Goal: Task Accomplishment & Management: Complete application form

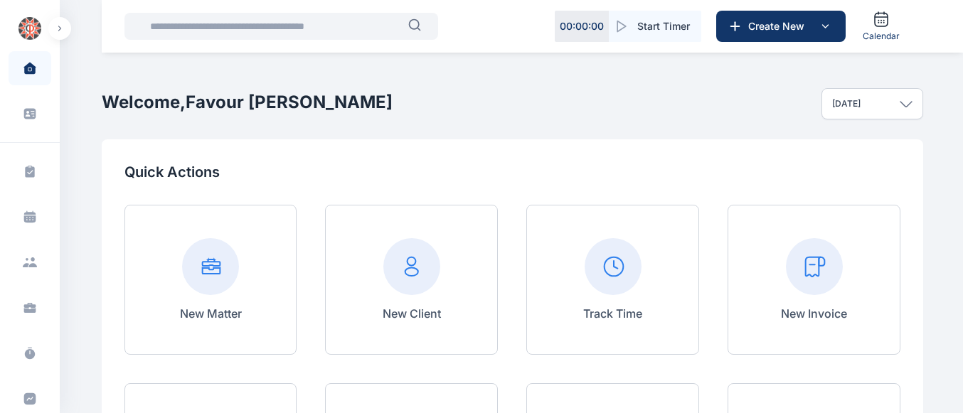
click at [801, 282] on rect at bounding box center [814, 266] width 57 height 57
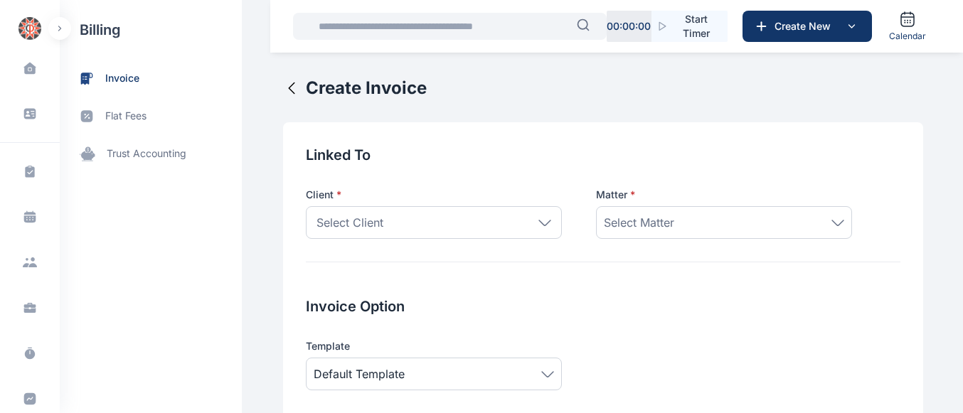
click at [534, 216] on div "Select Client" at bounding box center [434, 222] width 256 height 33
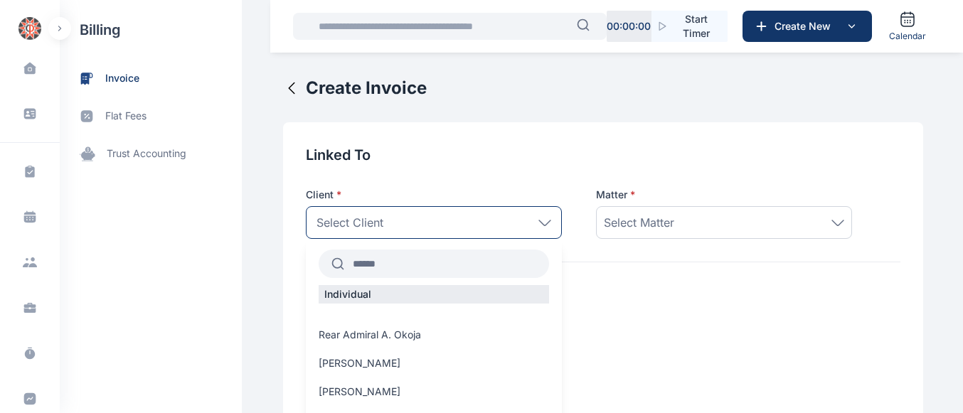
click at [437, 256] on input "text" at bounding box center [446, 264] width 205 height 26
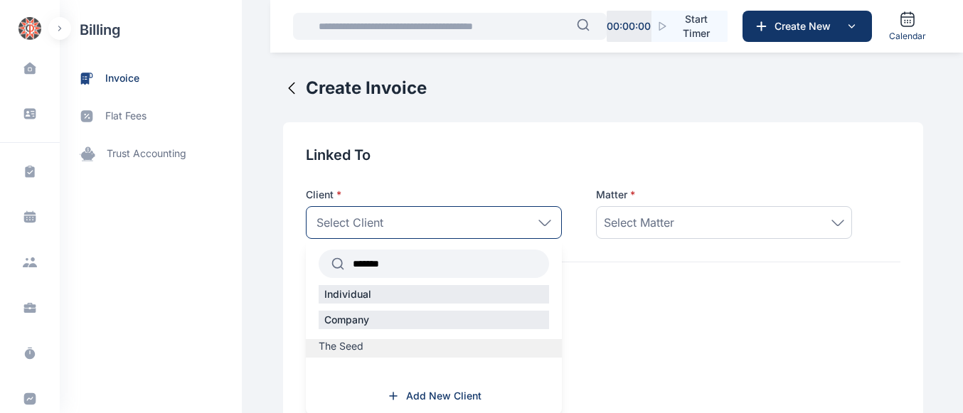
type input "*******"
click at [343, 351] on span "The Seed" at bounding box center [341, 346] width 45 height 14
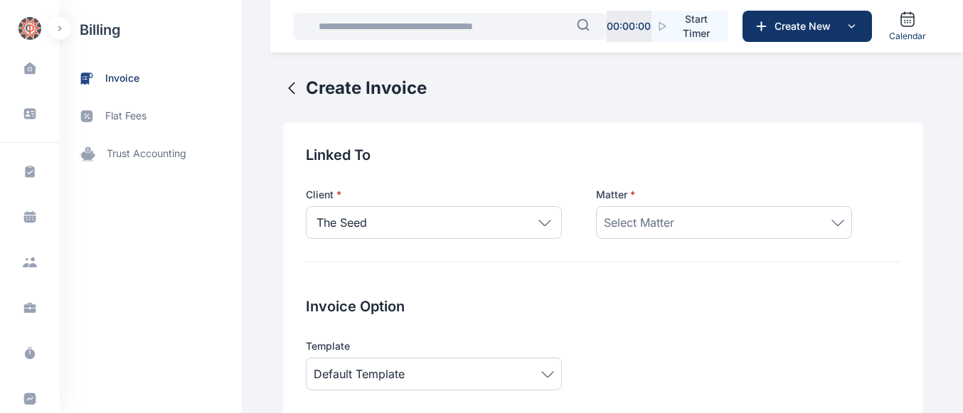
click at [635, 222] on span "Select Matter" at bounding box center [639, 222] width 70 height 17
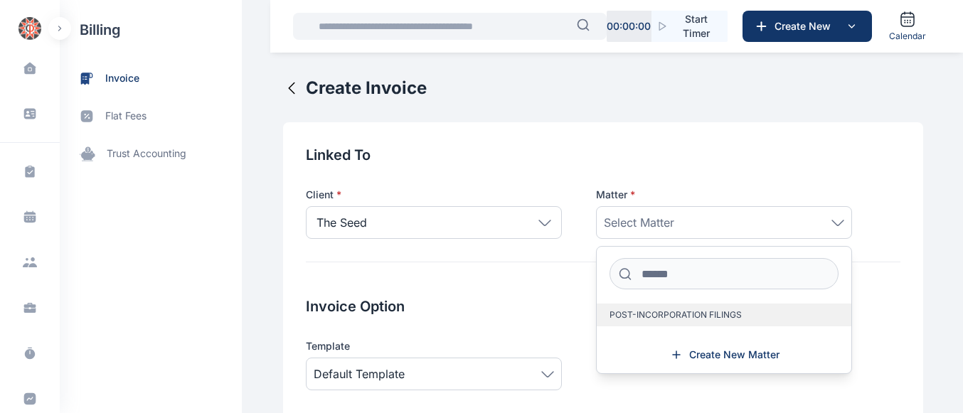
click at [641, 312] on span "POST-INCORPORATION FILINGS" at bounding box center [676, 314] width 132 height 11
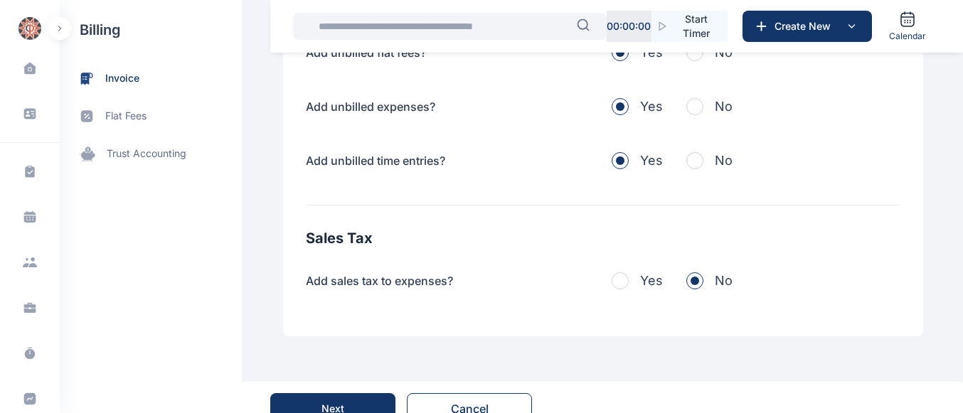
scroll to position [563, 0]
click at [690, 155] on span "button" at bounding box center [694, 162] width 17 height 17
click at [685, 90] on div "Add unbilled flat fees? Yes No Add unbilled expenses? Yes No Add unbilled time …" at bounding box center [603, 108] width 595 height 128
click at [686, 112] on span "button" at bounding box center [694, 108] width 17 height 17
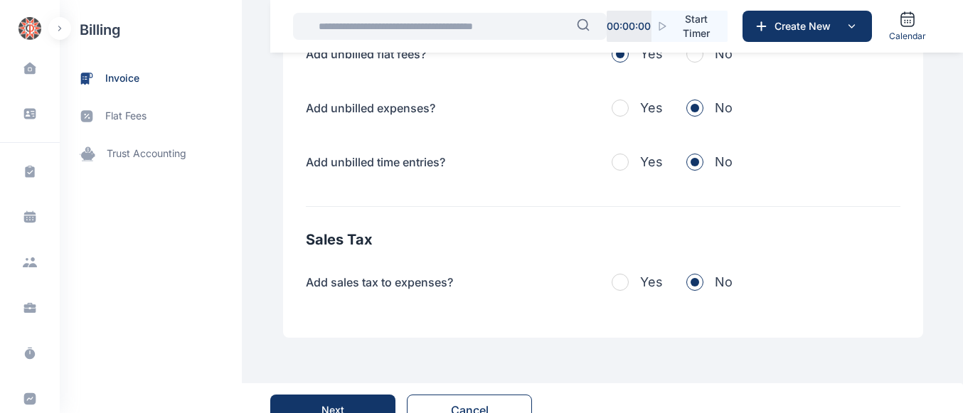
click at [686, 57] on span "button" at bounding box center [694, 54] width 17 height 17
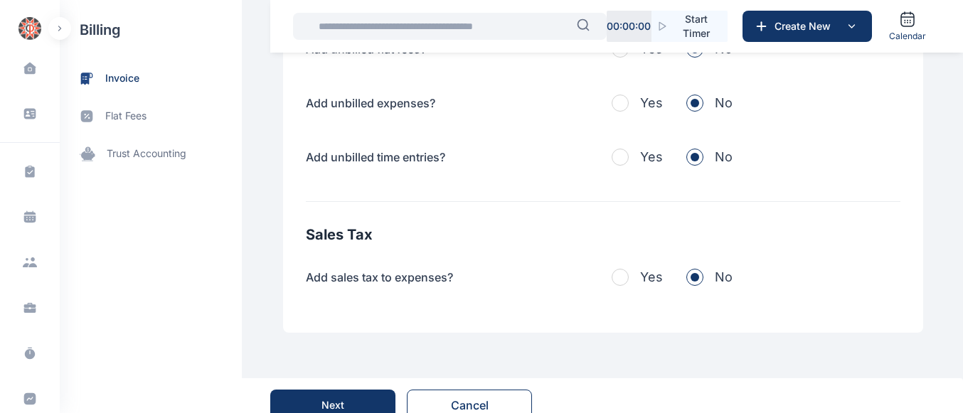
scroll to position [588, 0]
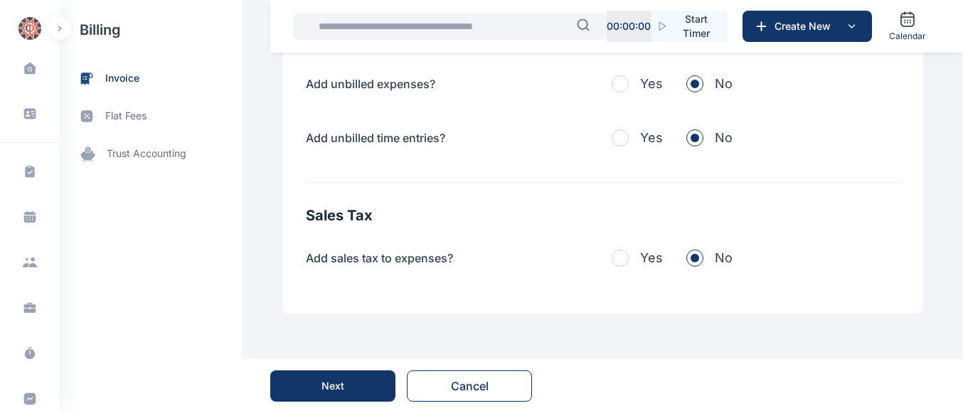
click at [355, 392] on button "Next" at bounding box center [332, 386] width 125 height 31
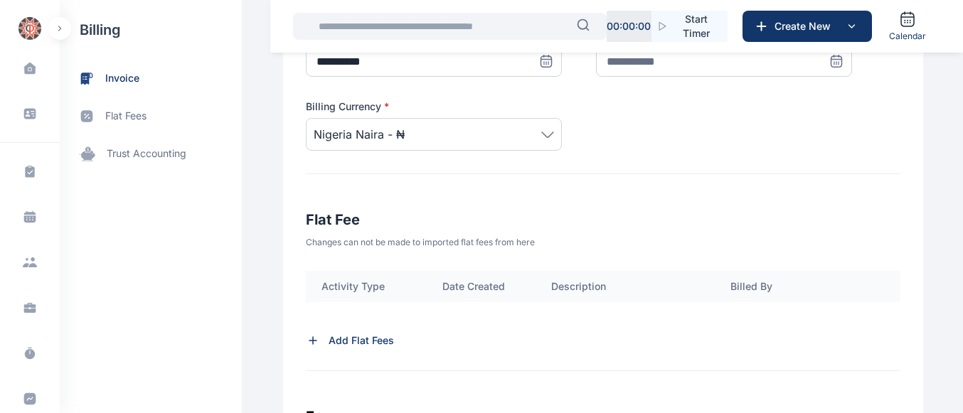
scroll to position [368, 0]
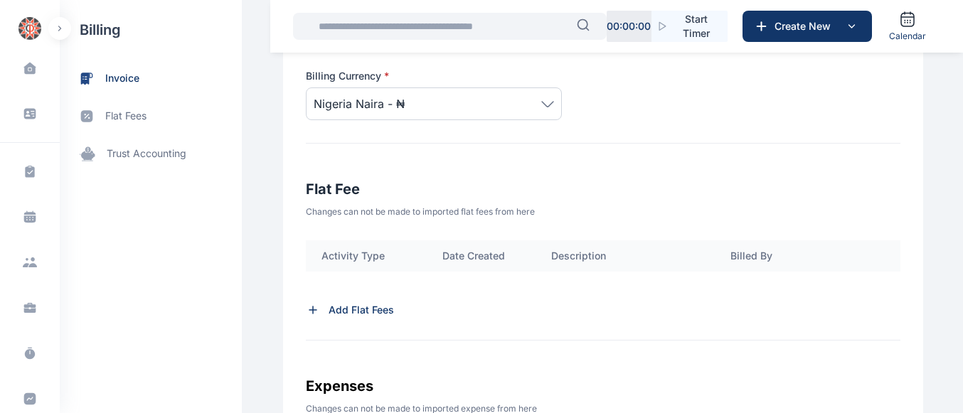
click at [338, 302] on div "Sub Total" at bounding box center [641, 287] width 671 height 31
click at [336, 309] on p "Add Flat Fees" at bounding box center [361, 310] width 65 height 14
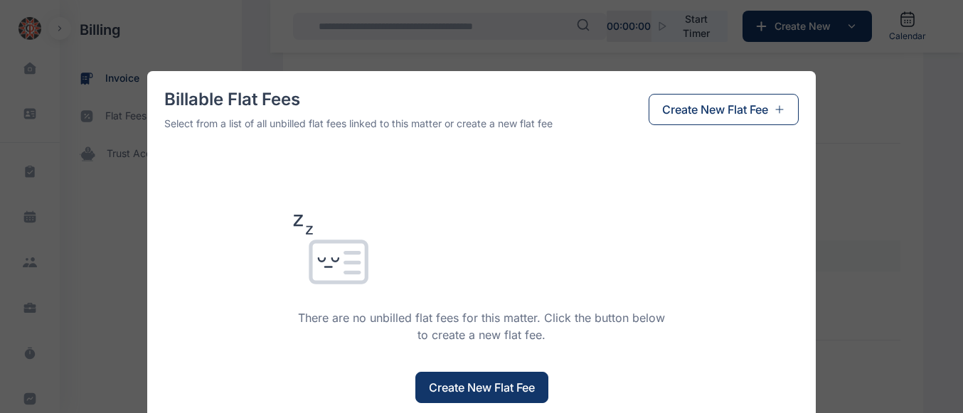
click at [482, 381] on span "Create New Flat Fee" at bounding box center [482, 387] width 106 height 17
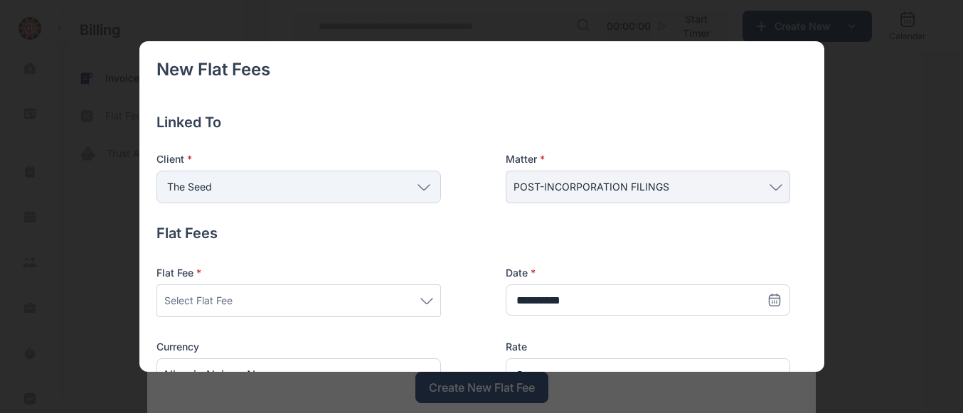
click at [420, 299] on icon at bounding box center [426, 301] width 13 height 6
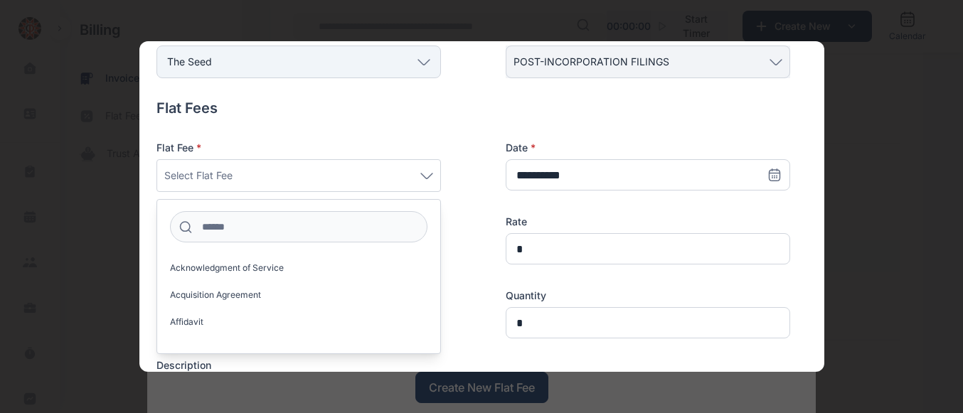
scroll to position [185, 0]
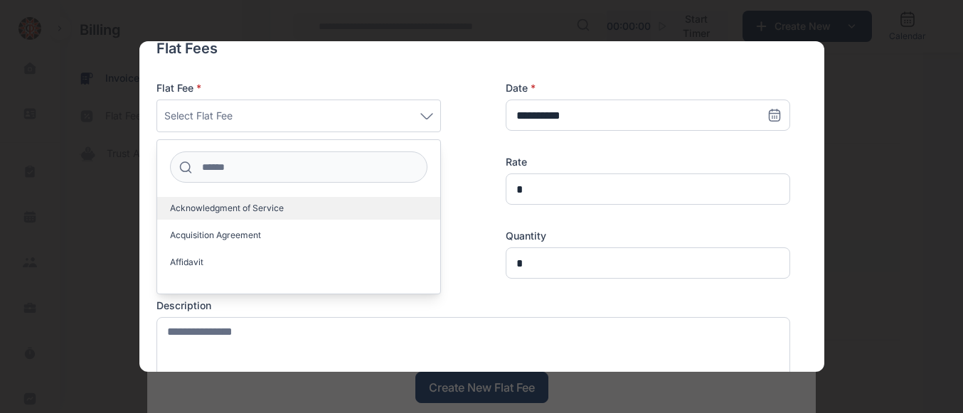
click at [290, 203] on label "Acknowledgment of Service" at bounding box center [298, 208] width 283 height 23
click at [260, 209] on span "Acknowledgment of Service" at bounding box center [227, 208] width 114 height 11
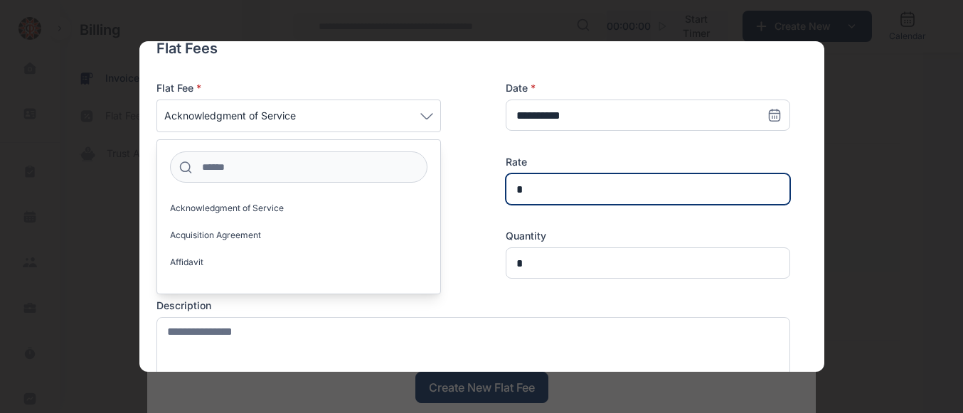
click at [539, 200] on input "*" at bounding box center [648, 189] width 285 height 31
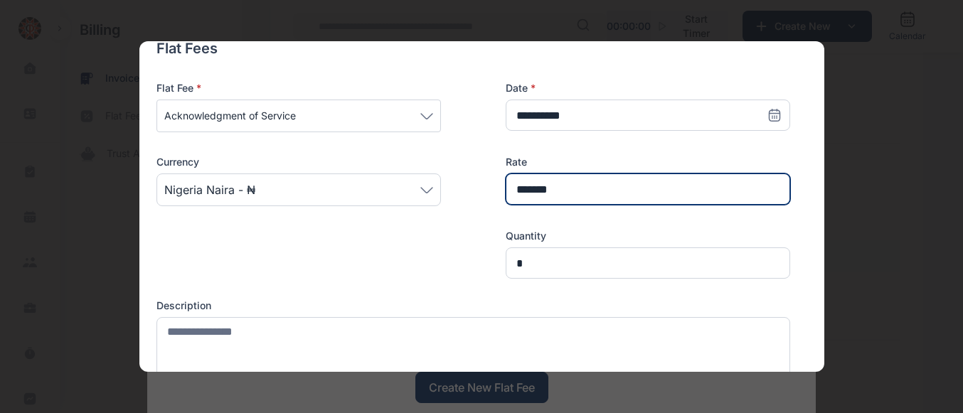
type input "*******"
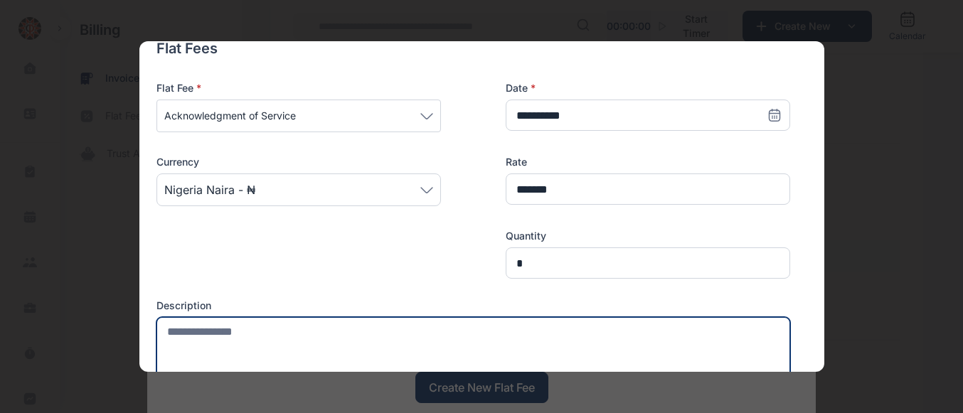
click at [262, 346] on textarea at bounding box center [474, 348] width 634 height 63
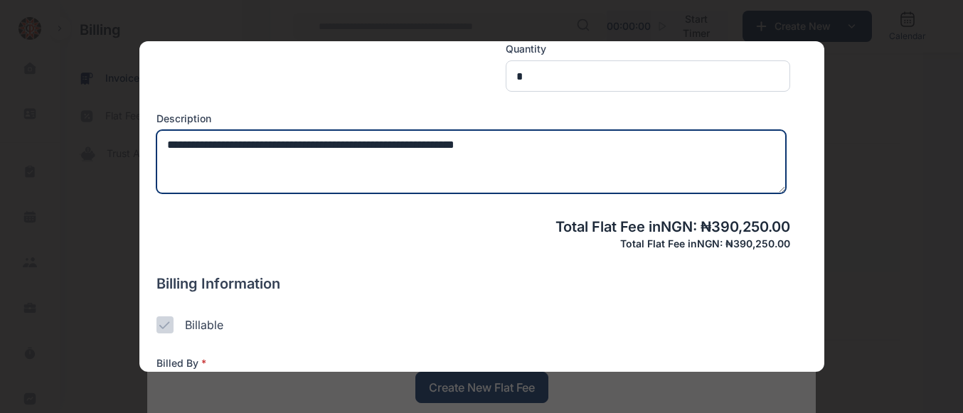
scroll to position [475, 0]
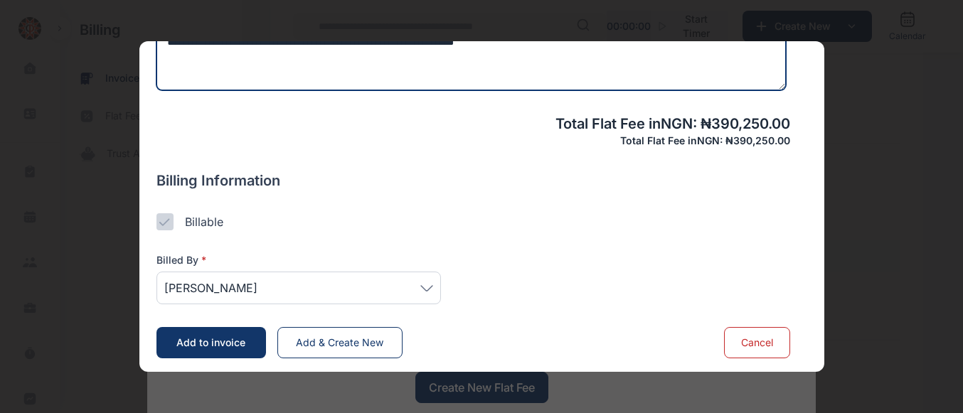
type textarea "**********"
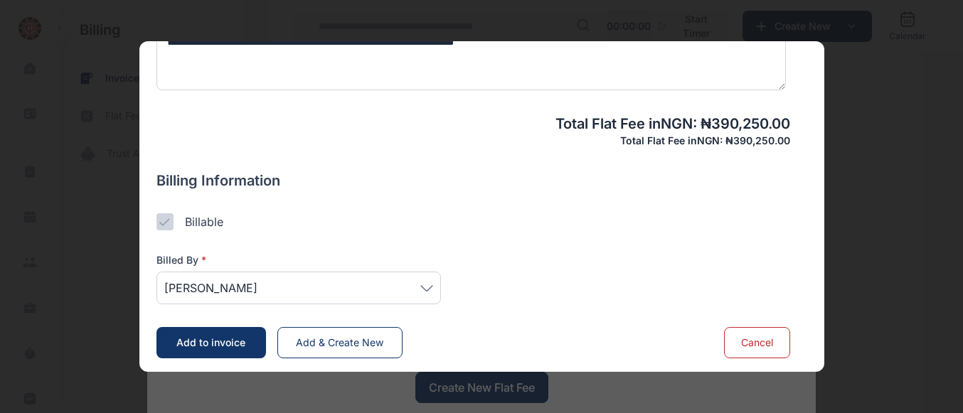
click at [419, 285] on span "[PERSON_NAME]" at bounding box center [298, 288] width 269 height 17
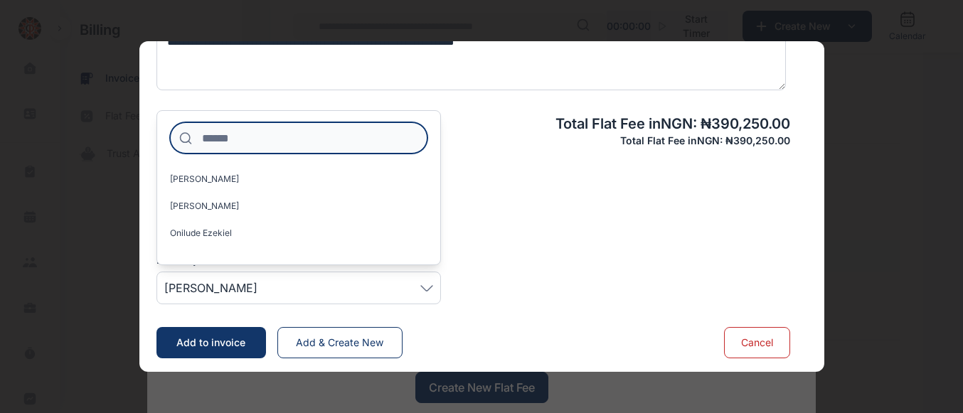
click at [227, 140] on input at bounding box center [299, 137] width 258 height 31
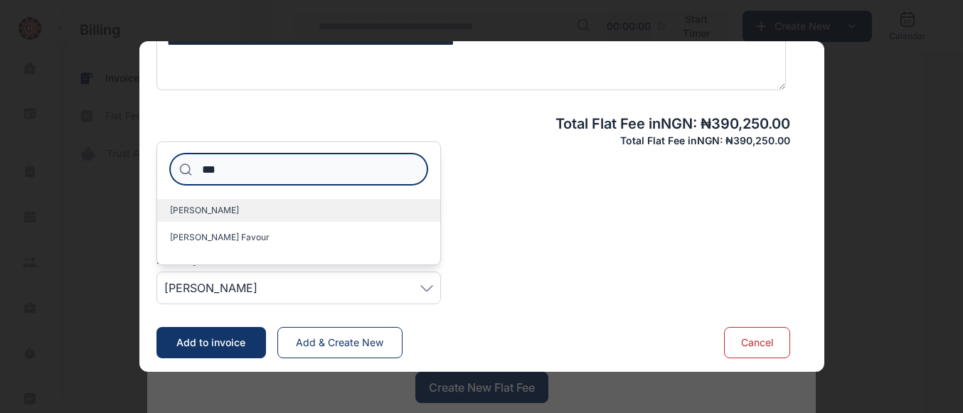
type input "***"
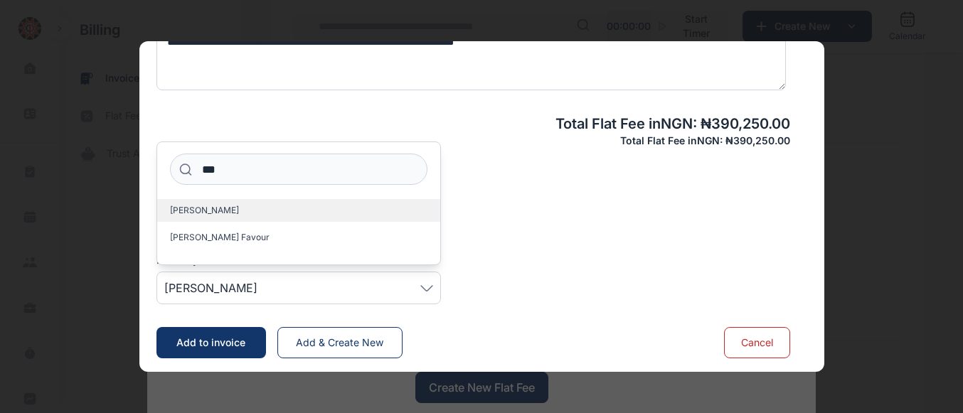
click at [177, 216] on span "[PERSON_NAME]" at bounding box center [204, 210] width 69 height 11
click at [220, 216] on span "[PERSON_NAME]" at bounding box center [204, 210] width 69 height 11
click at [229, 214] on label "[PERSON_NAME]" at bounding box center [298, 210] width 283 height 23
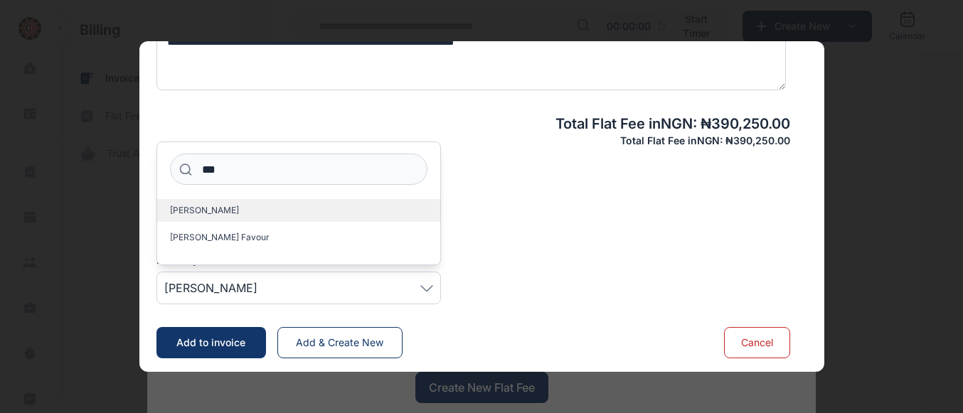
click at [229, 214] on label "[PERSON_NAME]" at bounding box center [298, 210] width 283 height 23
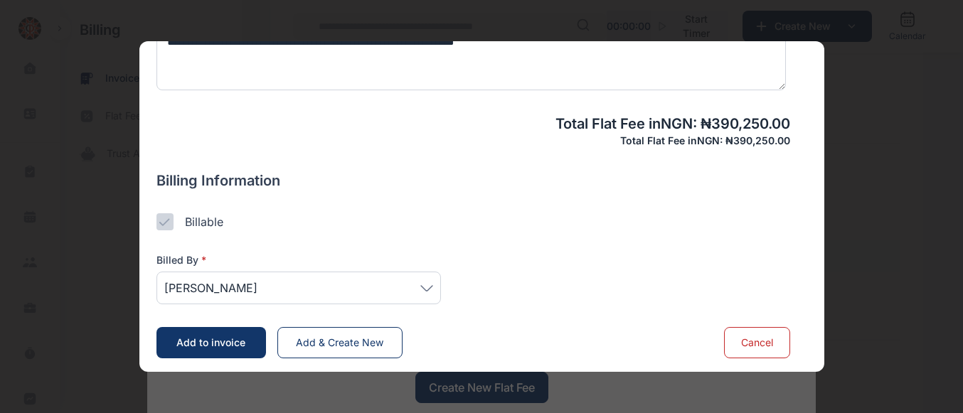
click at [231, 345] on span "Add to invoice" at bounding box center [210, 342] width 69 height 12
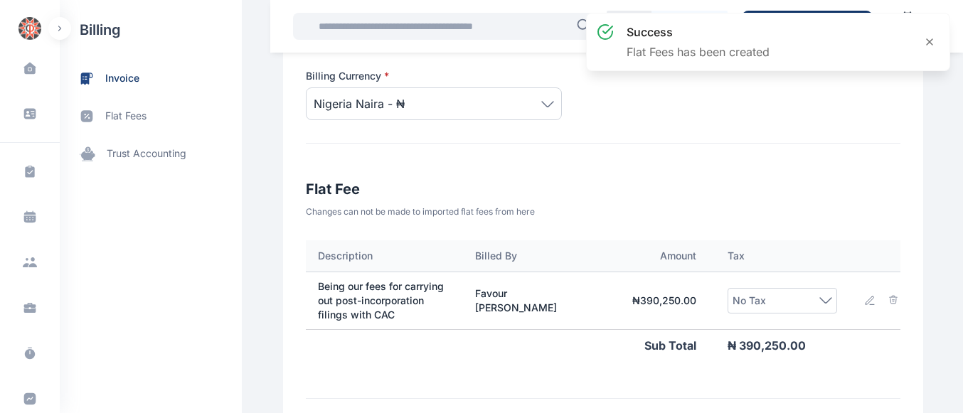
scroll to position [0, 250]
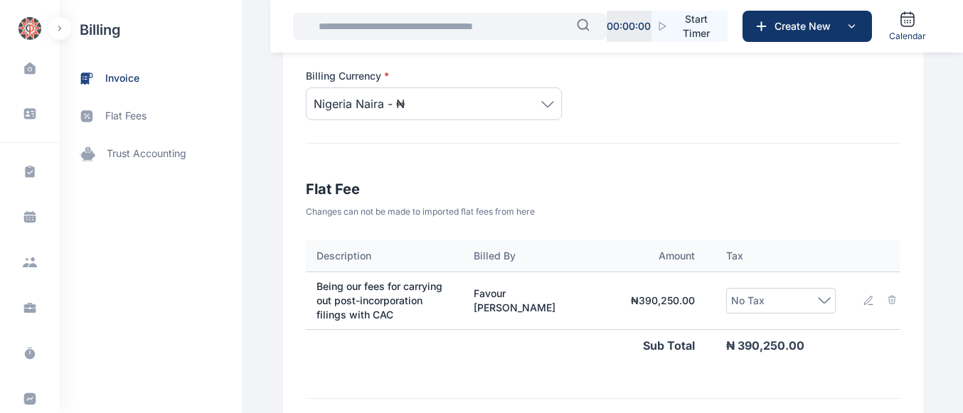
click at [807, 296] on div "No Tax" at bounding box center [781, 300] width 100 height 17
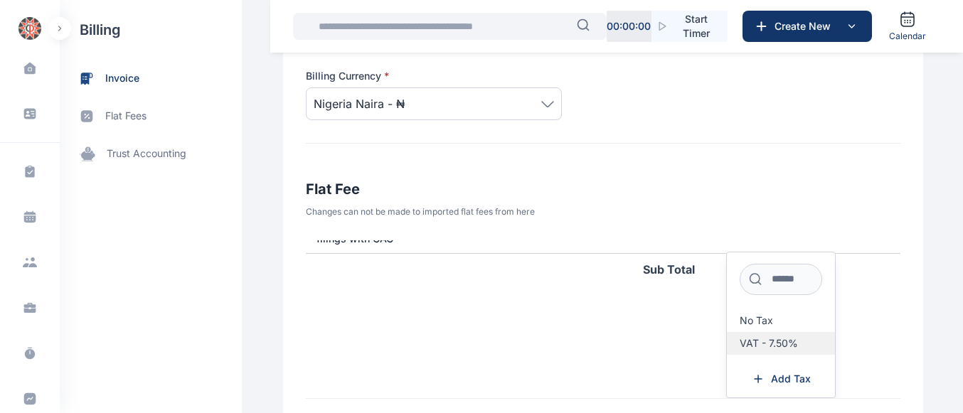
click at [760, 340] on span "VAT - 7.50%" at bounding box center [769, 343] width 58 height 11
click at [783, 339] on span "VAT - 7.50%" at bounding box center [769, 343] width 58 height 11
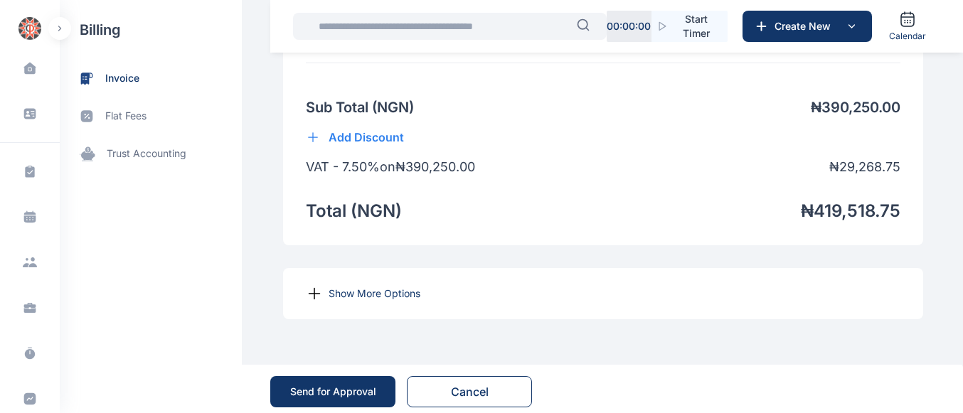
scroll to position [1142, 0]
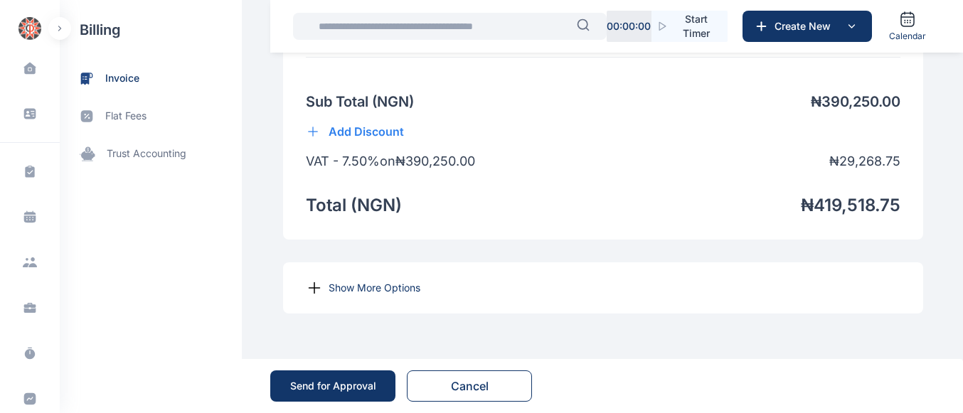
click at [365, 286] on p "Show More Options" at bounding box center [375, 288] width 92 height 14
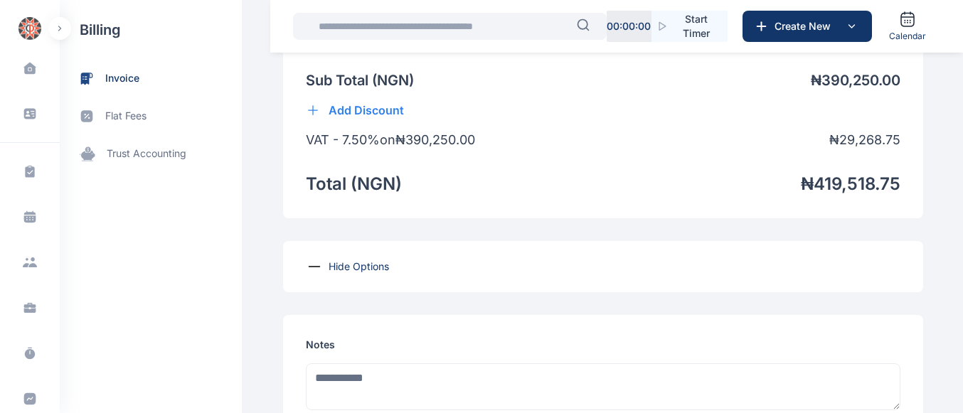
scroll to position [1605, 0]
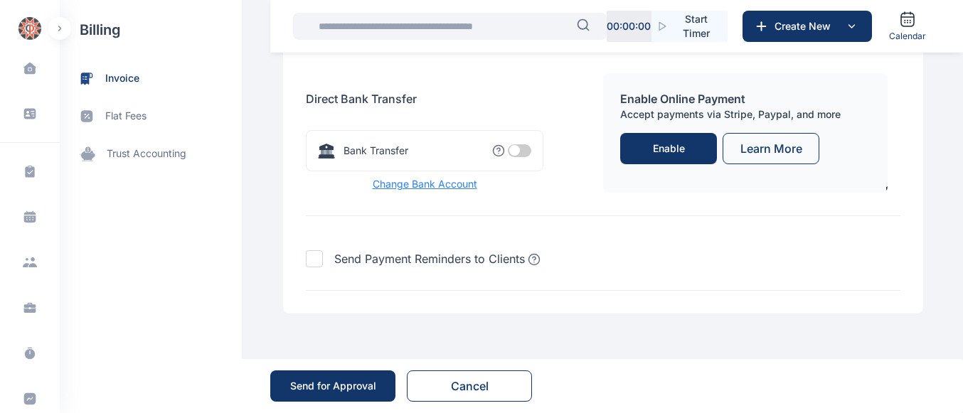
click at [521, 143] on div "Bank Transfer You have no Bank Selected" at bounding box center [425, 150] width 238 height 41
click at [515, 148] on span at bounding box center [519, 150] width 23 height 13
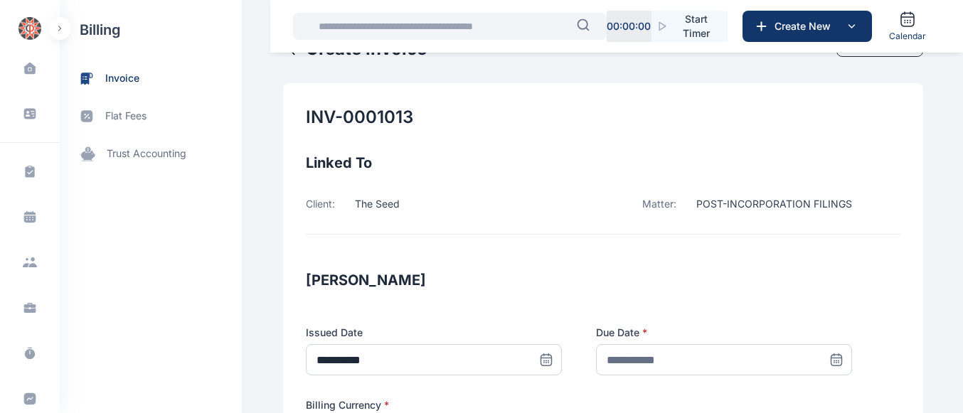
scroll to position [75, 0]
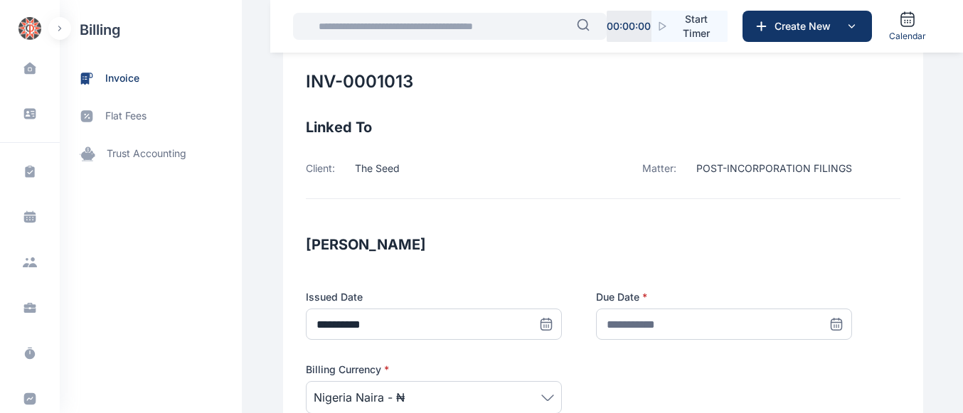
click at [839, 325] on icon at bounding box center [839, 325] width 0 height 0
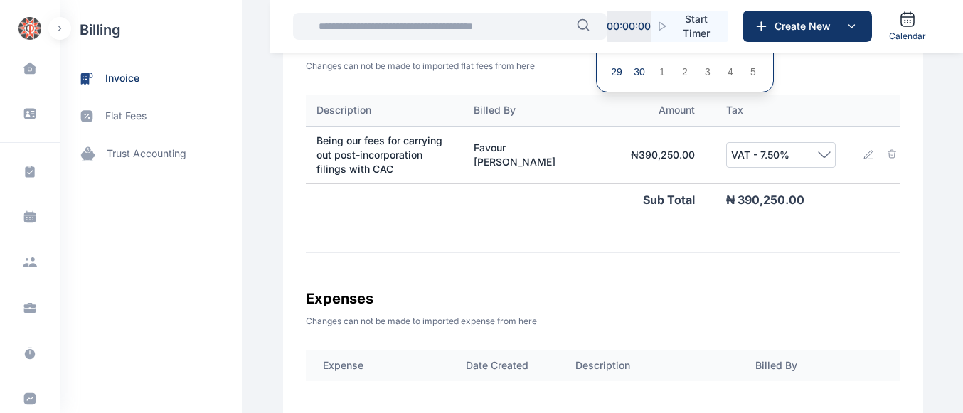
scroll to position [302, 0]
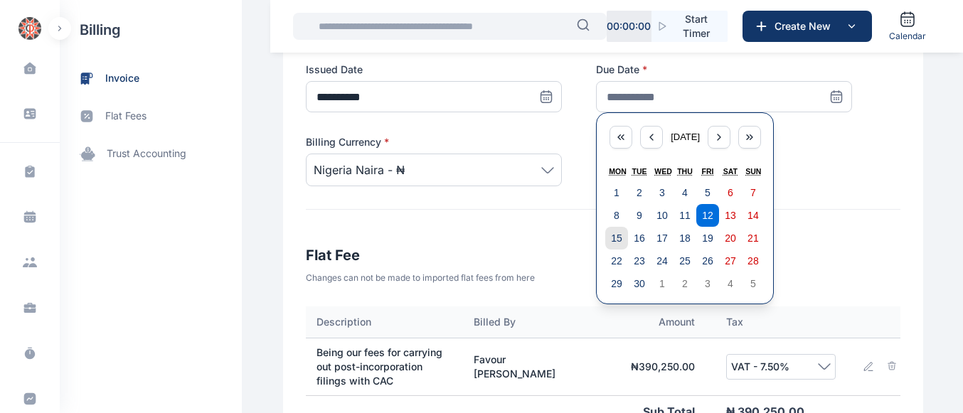
click at [615, 237] on button "15" at bounding box center [616, 238] width 23 height 23
type input "**********"
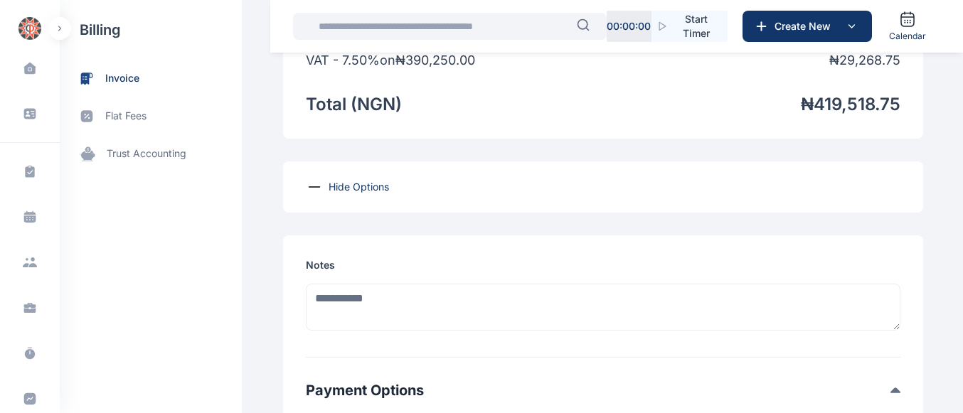
scroll to position [1871, 0]
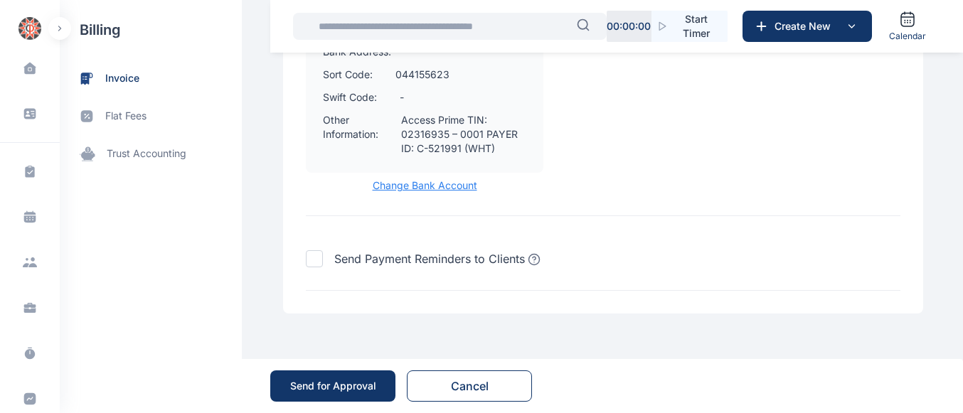
click at [309, 387] on div "Send for Approval" at bounding box center [333, 386] width 86 height 14
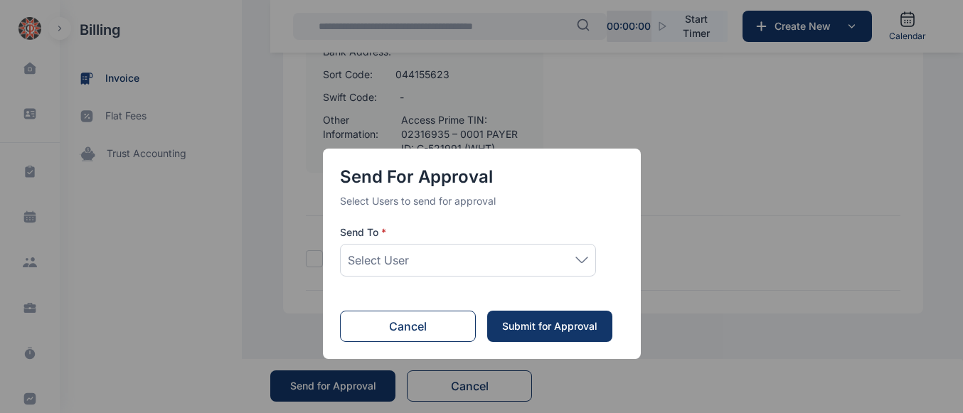
click at [456, 258] on div "Select User" at bounding box center [468, 260] width 240 height 17
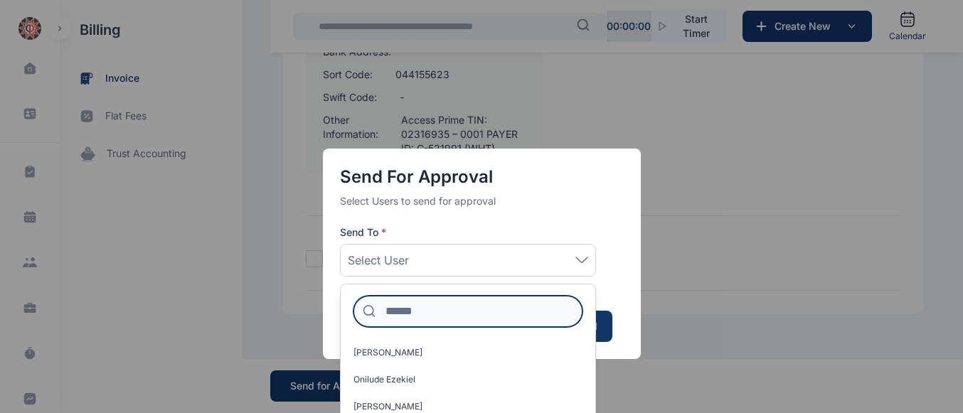
click at [428, 314] on input at bounding box center [468, 311] width 229 height 31
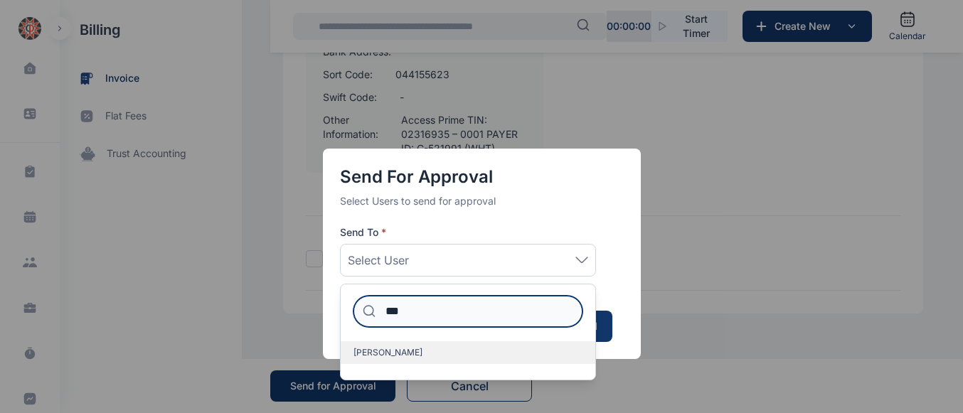
type input "***"
click at [366, 353] on span "[PERSON_NAME]" at bounding box center [388, 352] width 69 height 11
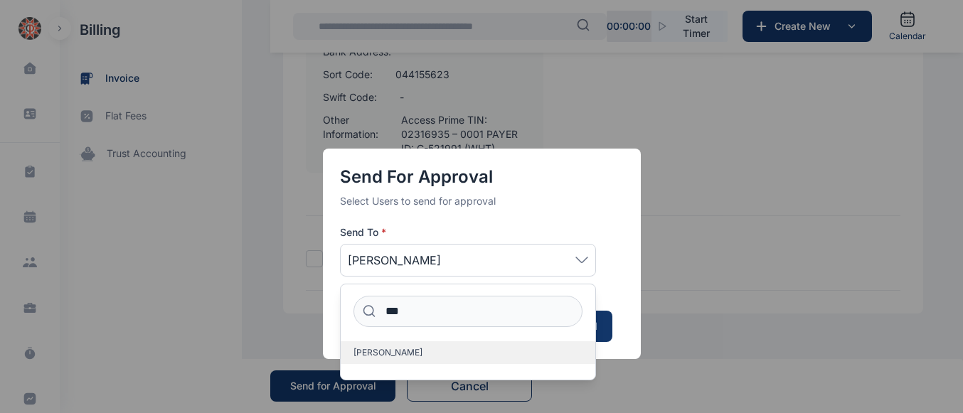
click at [366, 353] on span "[PERSON_NAME]" at bounding box center [388, 352] width 69 height 11
click at [812, 222] on div "Send for Approval Select Users to send for approval Send To * [PERSON_NAME] ***…" at bounding box center [481, 206] width 963 height 413
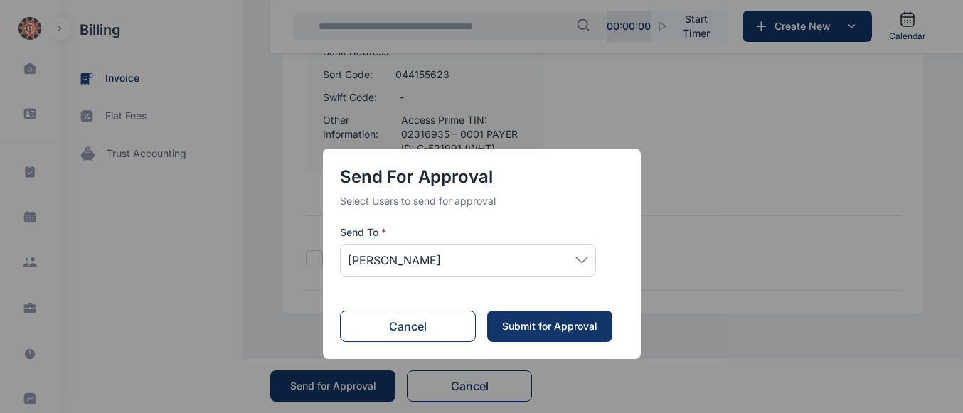
click at [546, 327] on div "Submit for Approval" at bounding box center [550, 326] width 97 height 14
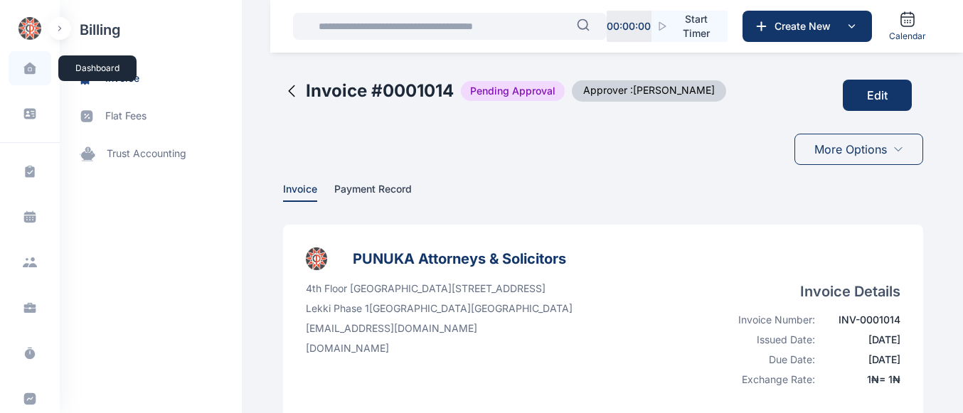
click at [28, 69] on icon at bounding box center [29, 69] width 3 height 3
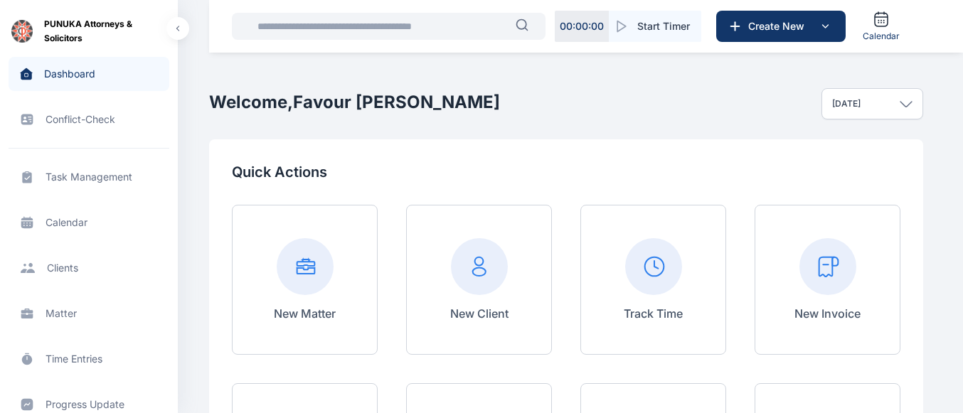
click at [826, 290] on rect at bounding box center [828, 266] width 57 height 57
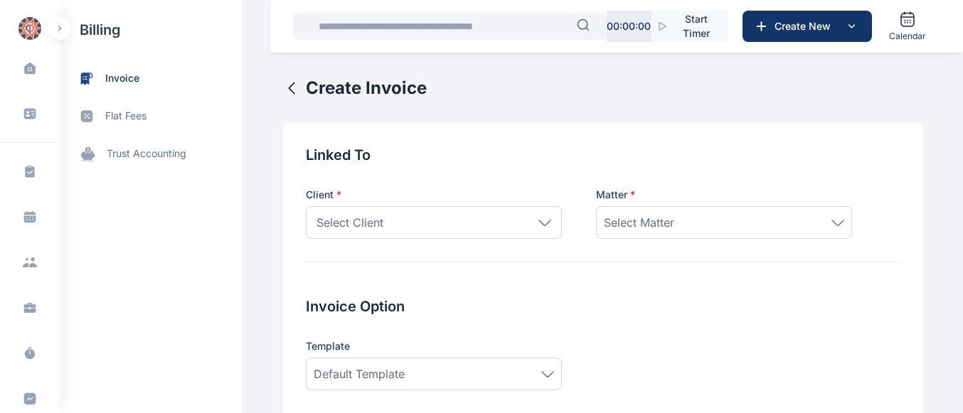
click at [539, 224] on icon at bounding box center [544, 222] width 11 height 5
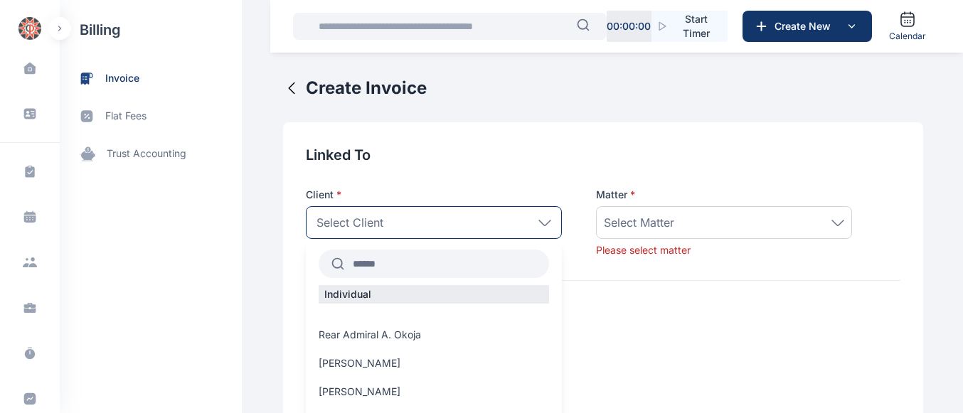
click at [389, 268] on input "text" at bounding box center [446, 264] width 205 height 26
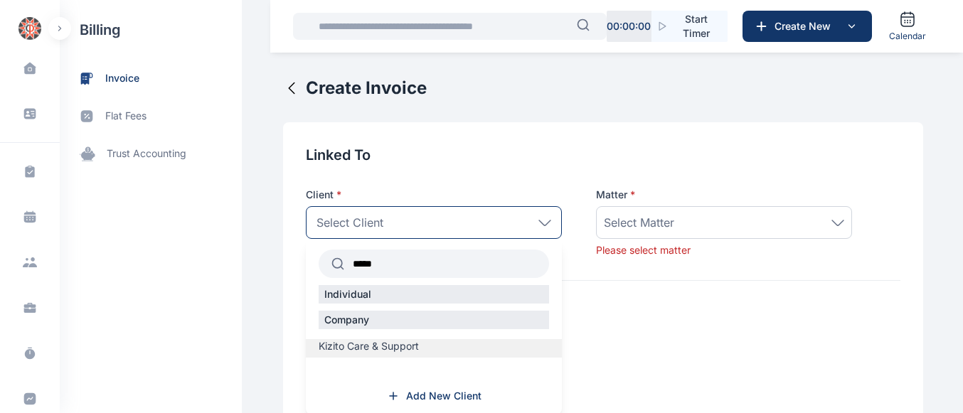
type input "*****"
click at [334, 350] on span "Kizito Care & Support" at bounding box center [369, 346] width 100 height 14
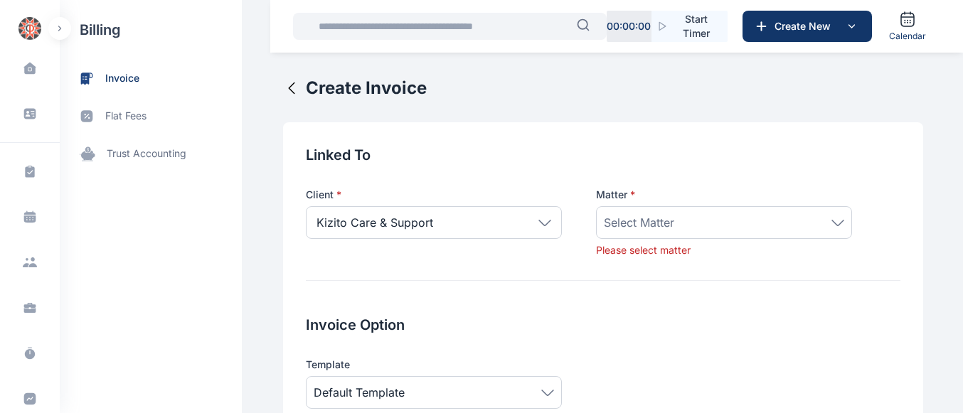
click at [659, 215] on span "Select Matter" at bounding box center [639, 222] width 70 height 17
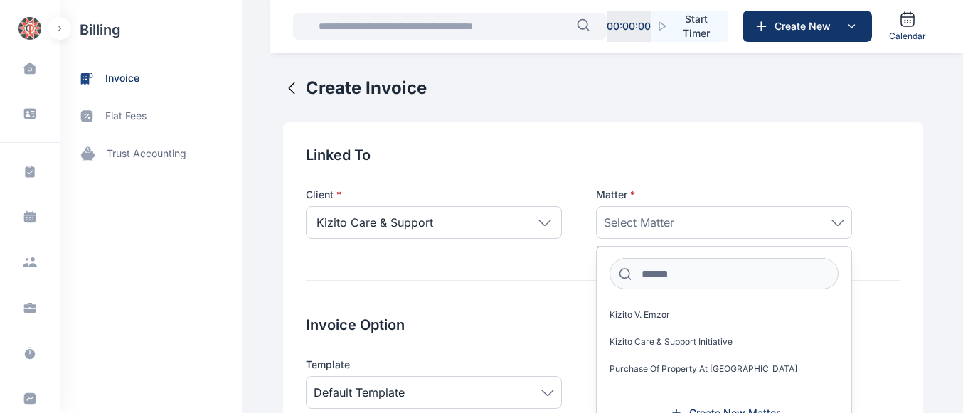
click at [659, 215] on span "Select Matter" at bounding box center [639, 222] width 70 height 17
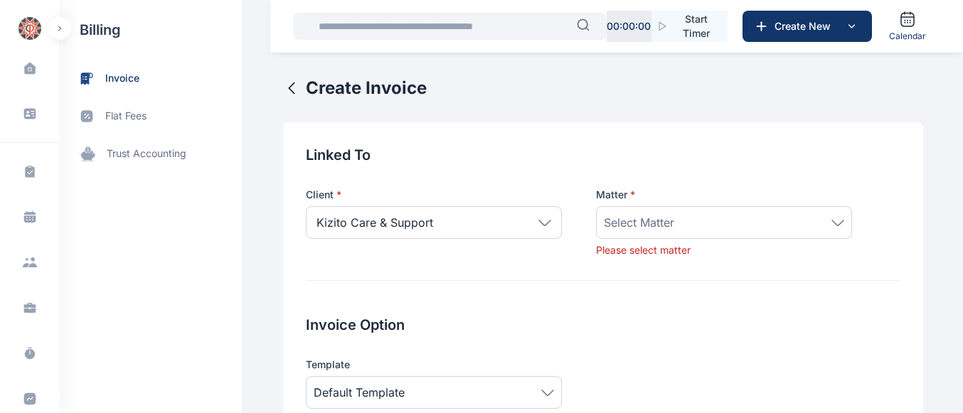
click at [710, 232] on div "Select Matter" at bounding box center [724, 222] width 256 height 33
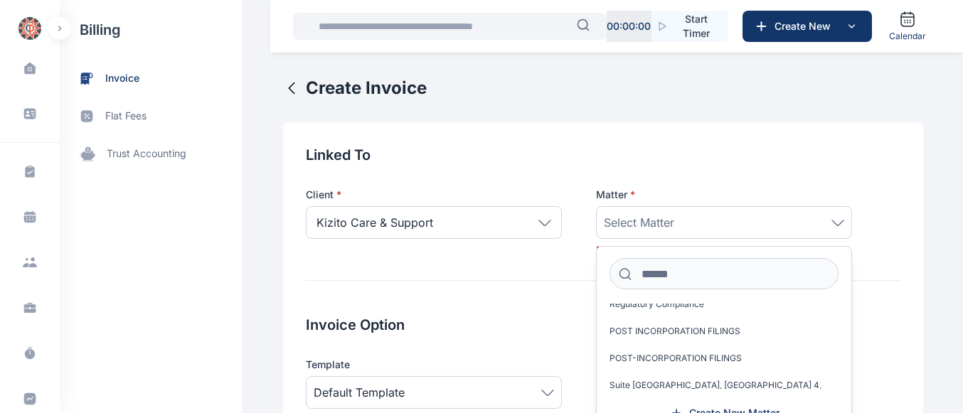
scroll to position [94, 0]
click at [694, 327] on span "POST INCORPORATION FILINGS" at bounding box center [675, 329] width 131 height 11
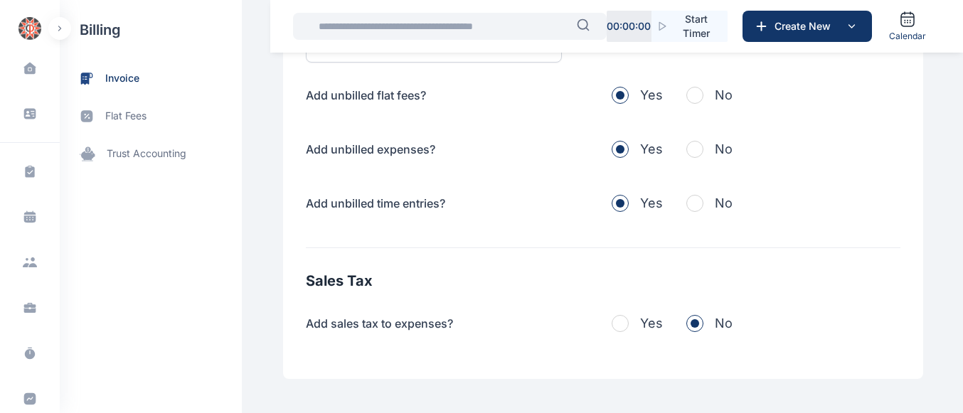
scroll to position [534, 0]
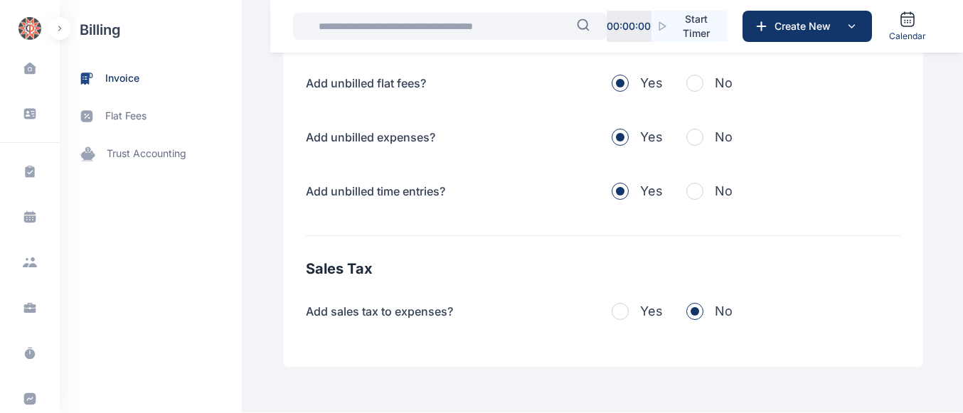
click at [690, 88] on span "button" at bounding box center [694, 83] width 17 height 17
click at [690, 134] on span "button" at bounding box center [694, 137] width 17 height 17
click at [689, 193] on span "button" at bounding box center [694, 191] width 17 height 17
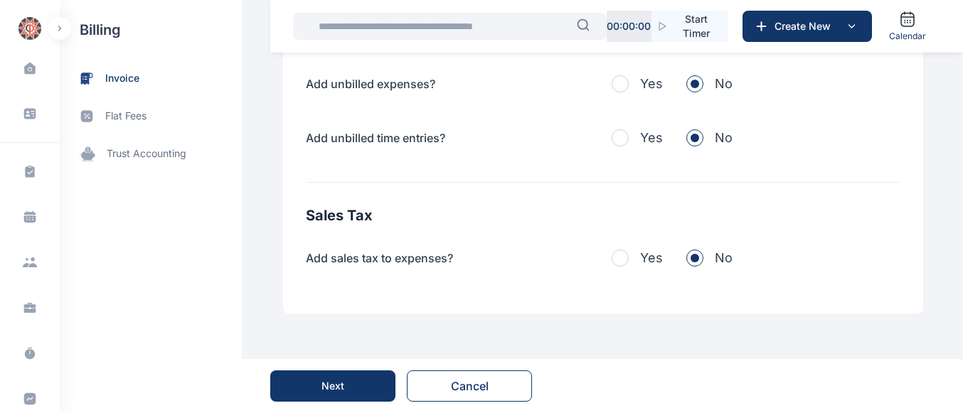
click at [282, 389] on button "Next" at bounding box center [332, 386] width 125 height 31
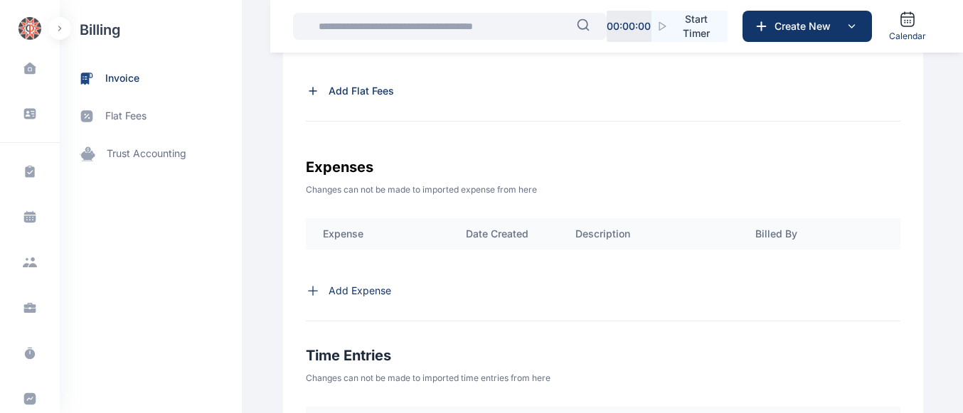
click at [350, 85] on p "Add Flat Fees" at bounding box center [361, 91] width 65 height 14
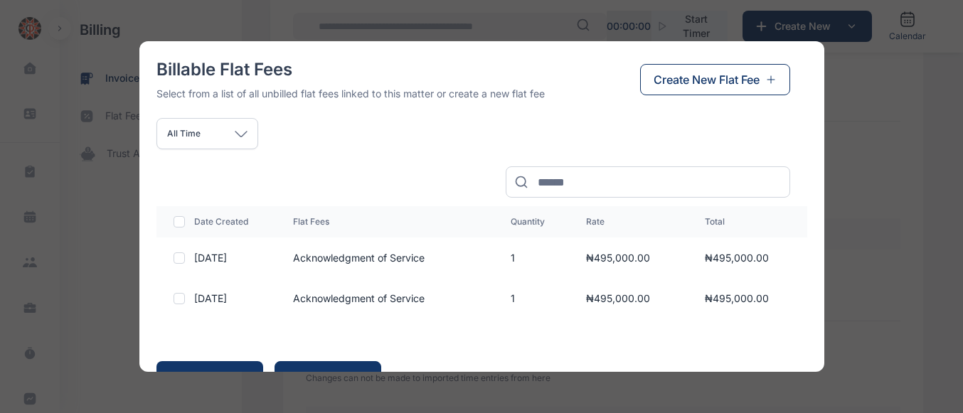
click at [684, 80] on span "Create New Flat Fee" at bounding box center [707, 79] width 106 height 17
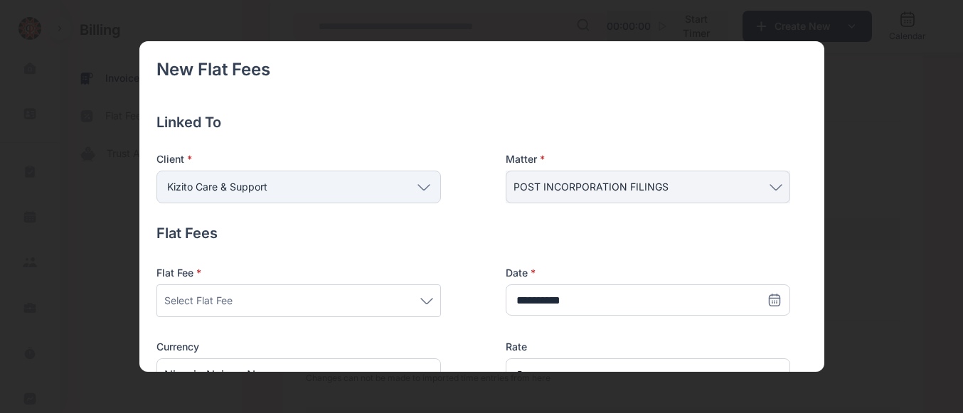
click at [423, 296] on div "Select Flat Fee" at bounding box center [298, 300] width 269 height 17
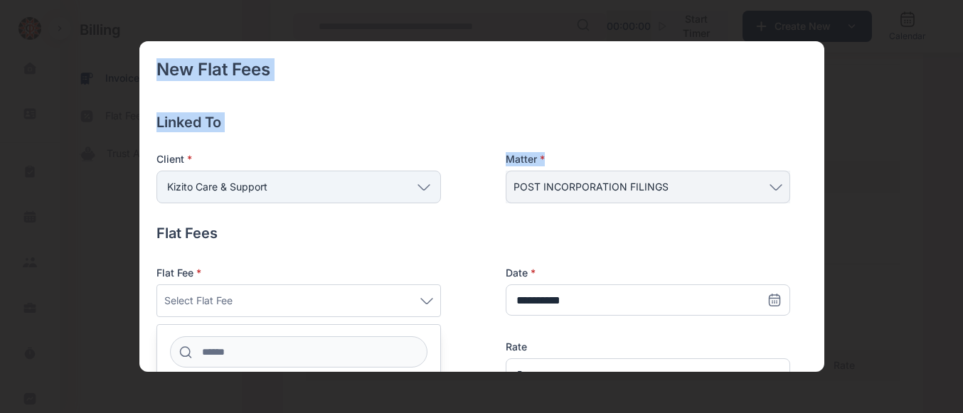
drag, startPoint x: 824, startPoint y: 161, endPoint x: 822, endPoint y: 170, distance: 9.5
click at [822, 170] on div "Billable Flat Fees Select from a list of all unbilled flat fees linked to this …" at bounding box center [481, 206] width 685 height 331
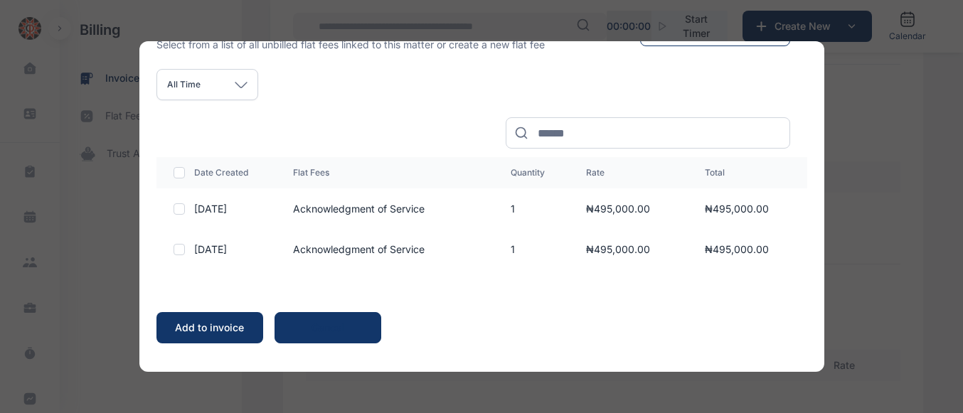
click at [558, 274] on div "Billable Flat Fees Select from a list of all unbilled flat fees linked to this …" at bounding box center [481, 206] width 685 height 331
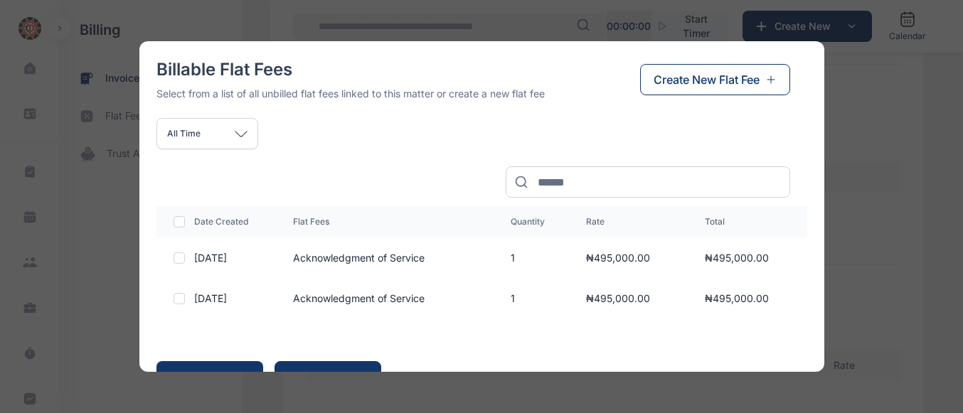
click at [710, 81] on span "Create New Flat Fee" at bounding box center [707, 79] width 106 height 17
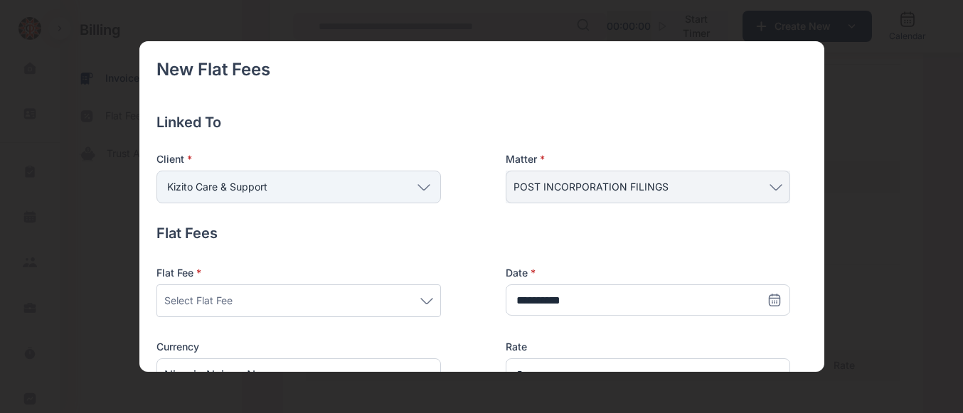
scroll to position [26, 0]
click at [416, 301] on div "Select Flat Fee" at bounding box center [298, 300] width 269 height 17
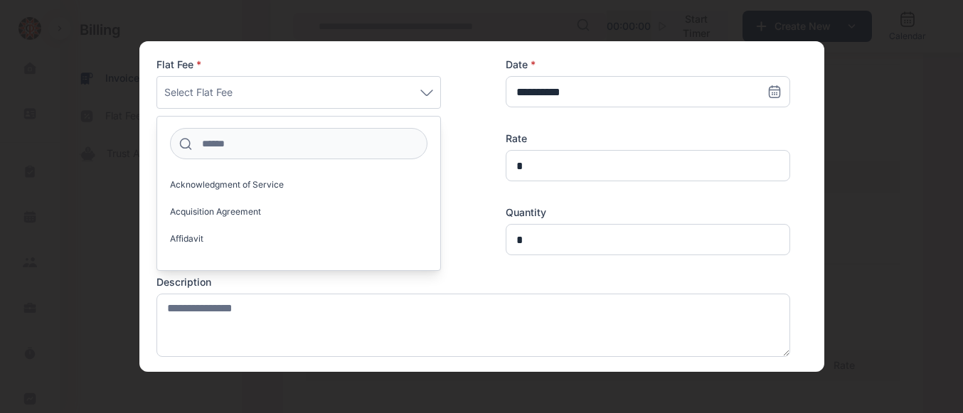
scroll to position [228, 0]
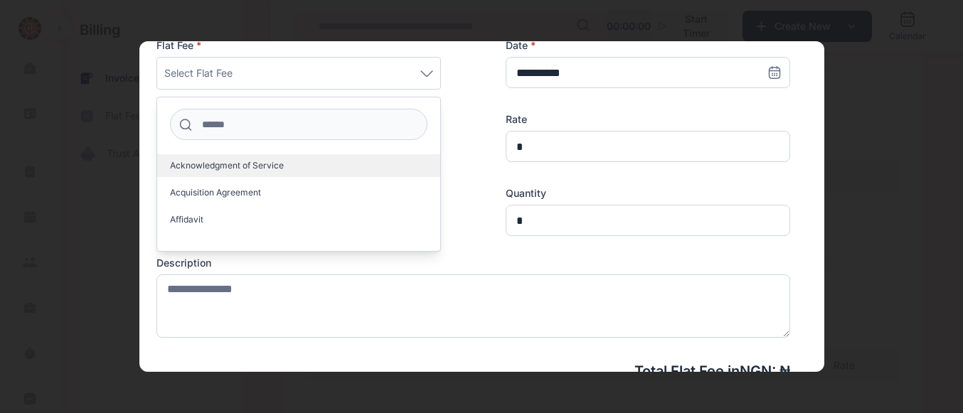
click at [304, 166] on label "Acknowledgment of Service" at bounding box center [298, 165] width 283 height 23
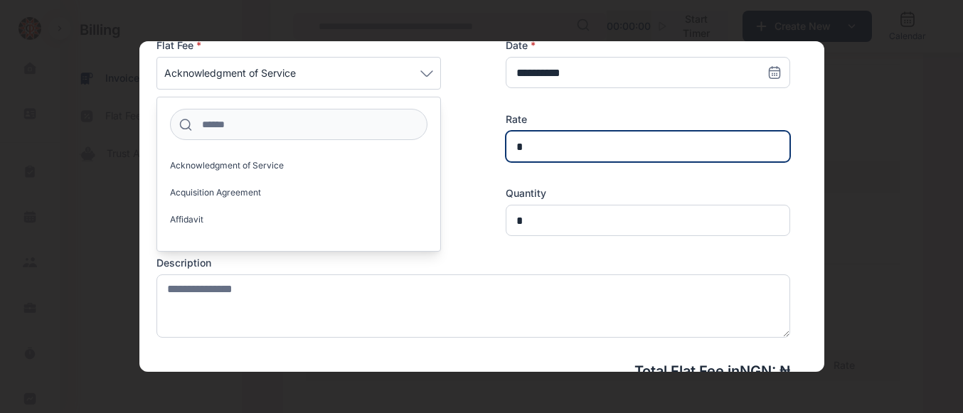
click at [537, 152] on input "*" at bounding box center [648, 146] width 285 height 31
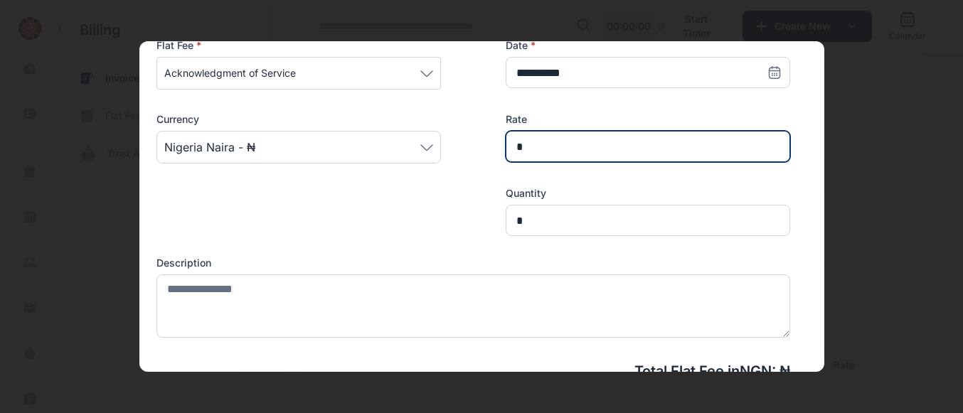
type input "*"
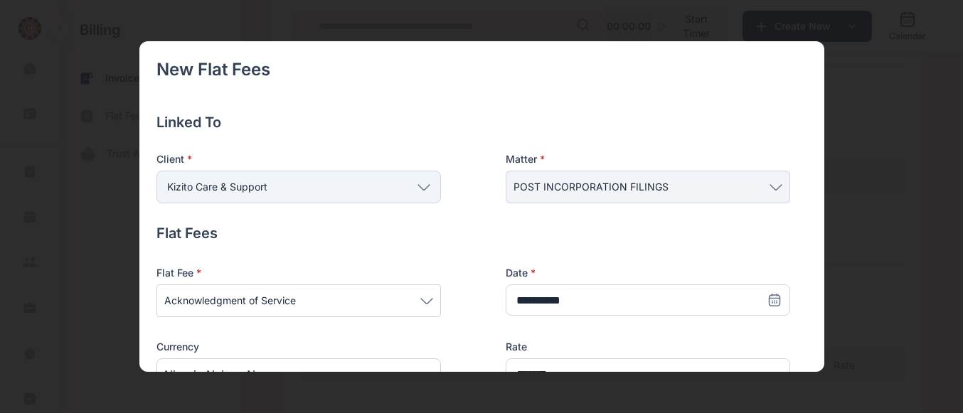
scroll to position [228, 0]
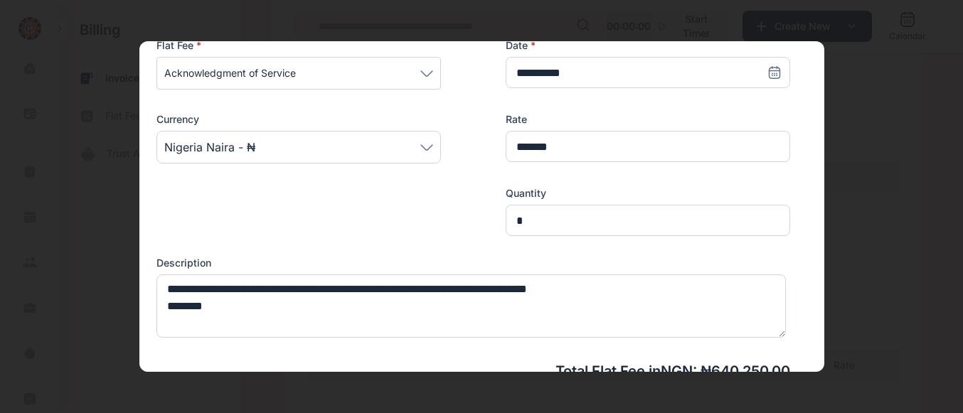
type textarea "**********"
